Goal: Transaction & Acquisition: Purchase product/service

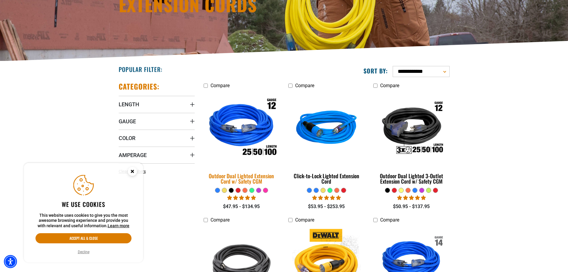
scroll to position [119, 0]
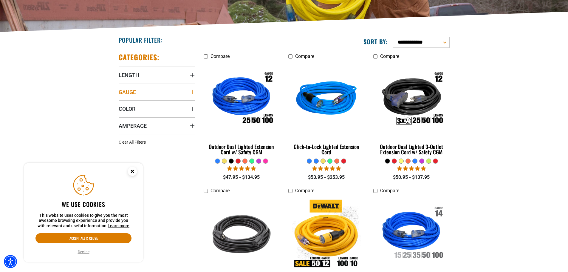
click at [193, 94] on icon "Gauge" at bounding box center [192, 91] width 5 height 5
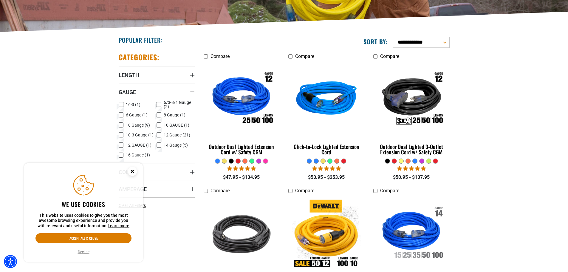
click at [132, 172] on g "Close this option" at bounding box center [132, 171] width 9 height 9
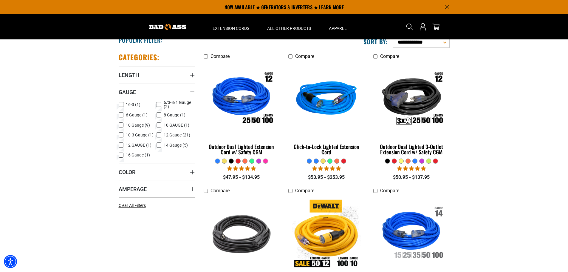
click at [159, 135] on icon at bounding box center [159, 135] width 5 height 8
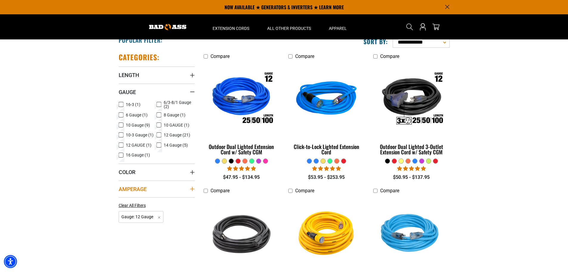
click at [193, 188] on icon "Amperage" at bounding box center [192, 188] width 5 height 5
click at [193, 188] on icon "Amperage" at bounding box center [192, 188] width 5 height 1
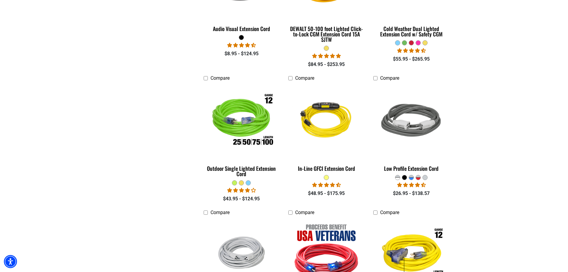
scroll to position [388, 0]
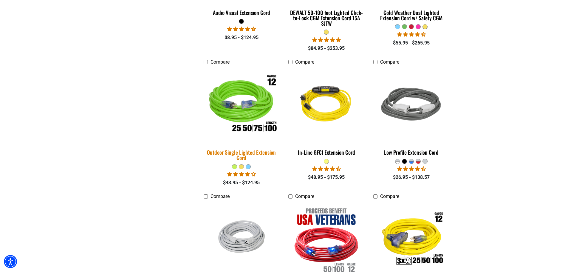
click at [234, 113] on img at bounding box center [242, 105] width 84 height 76
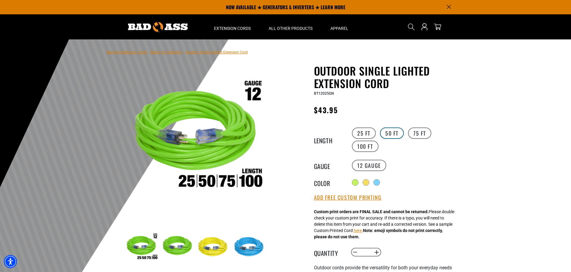
click at [389, 132] on label "50 FT" at bounding box center [392, 132] width 24 height 11
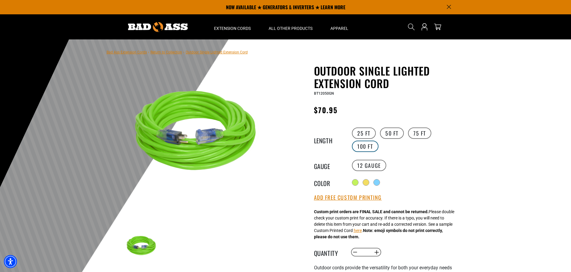
click at [365, 148] on label "100 FT" at bounding box center [365, 145] width 27 height 11
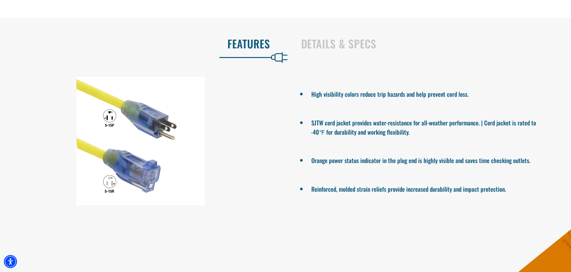
scroll to position [388, 0]
